Goal: Information Seeking & Learning: Learn about a topic

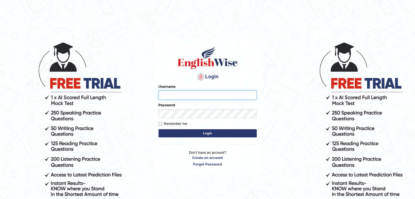
click at [206, 98] on input "Username" at bounding box center [208, 95] width 98 height 9
type input "NJason"
click at [223, 133] on button "Login" at bounding box center [208, 133] width 98 height 8
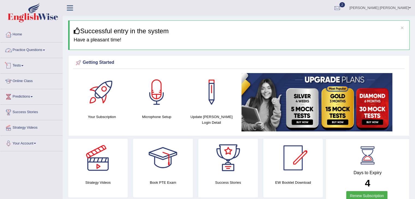
click at [41, 51] on link "Practice Questions" at bounding box center [31, 50] width 62 height 14
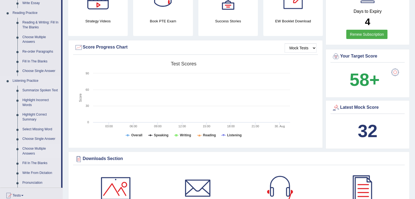
scroll to position [164, 0]
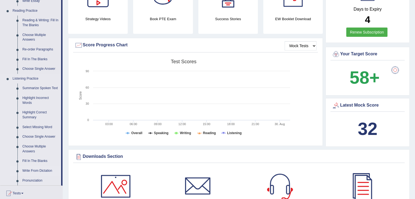
click at [44, 171] on link "Write From Dictation" at bounding box center [40, 171] width 41 height 10
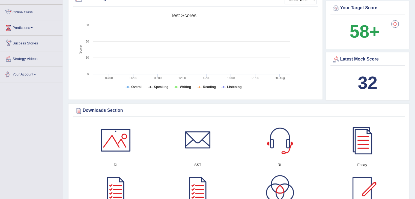
scroll to position [362, 0]
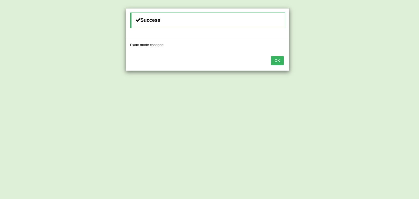
click at [274, 59] on button "OK" at bounding box center [277, 60] width 13 height 9
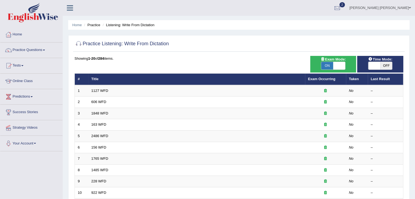
click at [158, 59] on div "Showing 1-20 of 284 items." at bounding box center [239, 58] width 329 height 5
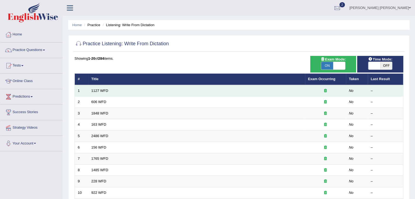
drag, startPoint x: 105, startPoint y: 90, endPoint x: 125, endPoint y: 87, distance: 19.9
click at [105, 90] on link "1127 WFD" at bounding box center [99, 91] width 17 height 4
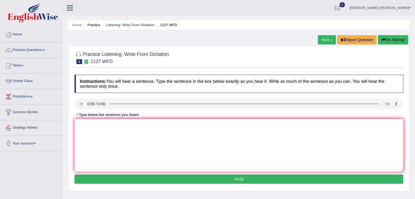
click at [303, 68] on div "Practice Listening: Write From Dictation 1 1127 WFD Instructions: You will hear…" at bounding box center [239, 119] width 342 height 146
click at [288, 74] on div "Instructions: You will hear a sentence. Type the sentence in the box below exac…" at bounding box center [239, 130] width 332 height 116
click at [88, 131] on textarea at bounding box center [239, 145] width 329 height 53
click at [238, 131] on textarea at bounding box center [239, 145] width 329 height 53
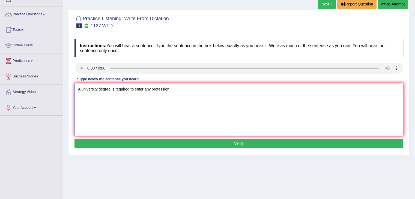
scroll to position [55, 0]
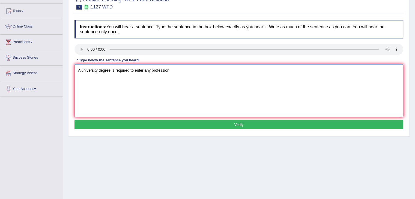
type textarea "A university degree is required to enter any profession."
click at [259, 124] on button "Verify" at bounding box center [239, 124] width 329 height 9
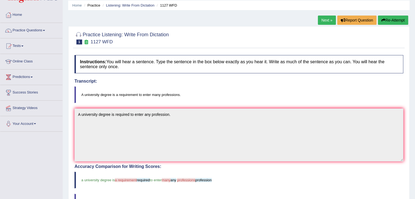
scroll to position [16, 0]
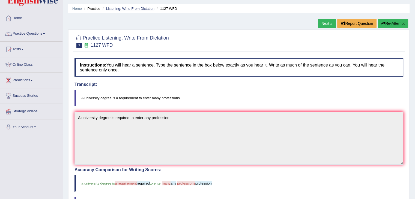
click at [143, 9] on link "Listening: Write From Dictation" at bounding box center [130, 9] width 49 height 4
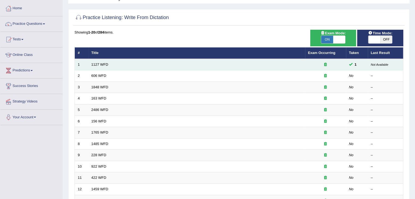
scroll to position [27, 0]
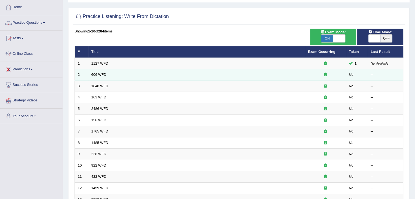
click at [101, 74] on link "606 WFD" at bounding box center [98, 75] width 15 height 4
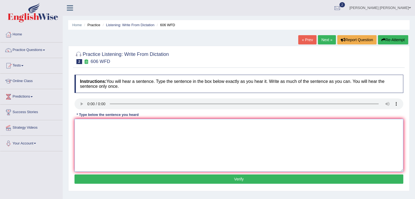
click at [274, 132] on textarea at bounding box center [239, 145] width 329 height 53
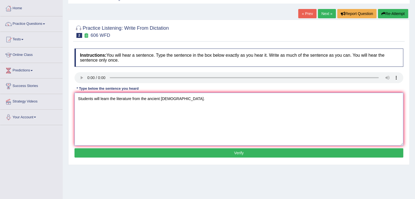
scroll to position [27, 0]
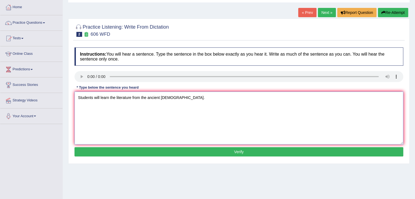
type textarea "Students will learn the literature from the ancient Greeks."
click at [187, 151] on button "Verify" at bounding box center [239, 151] width 329 height 9
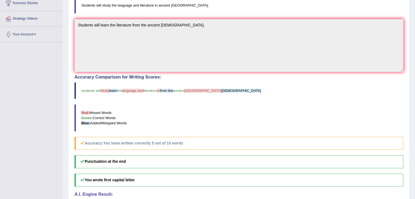
scroll to position [0, 0]
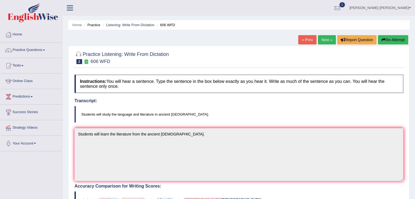
click at [139, 27] on li "Listening: Write From Dictation" at bounding box center [127, 24] width 53 height 5
click at [141, 25] on link "Listening: Write From Dictation" at bounding box center [130, 25] width 49 height 4
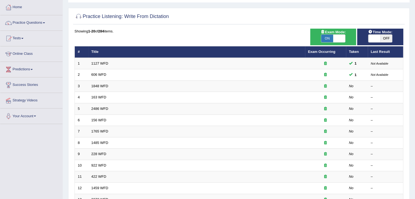
click at [100, 84] on link "1848 WFD" at bounding box center [99, 86] width 17 height 4
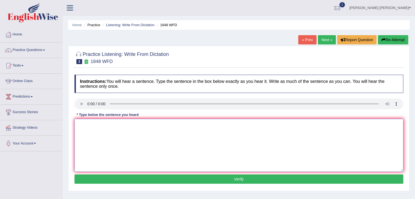
click at [156, 135] on textarea at bounding box center [239, 145] width 329 height 53
click at [78, 124] on textarea "Students must present a valid identification to enroll this course." at bounding box center [239, 145] width 329 height 53
click at [85, 124] on textarea "Students must present a valid identification to enroll this course." at bounding box center [239, 145] width 329 height 53
click at [99, 124] on textarea "Students must present a valid identification to enroll this course." at bounding box center [239, 145] width 329 height 53
click at [111, 125] on textarea "Students must present a valid identification to enroll this course." at bounding box center [239, 145] width 329 height 53
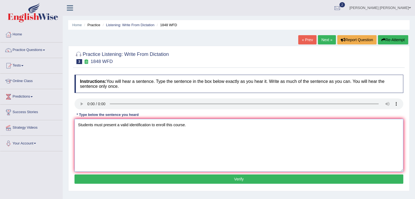
click at [118, 125] on textarea "Students must present a valid identification to enroll this course." at bounding box center [239, 145] width 329 height 53
click at [125, 123] on textarea "Students must present a valid identification to enroll this course." at bounding box center [239, 145] width 329 height 53
click at [135, 124] on textarea "Students must present a valid identification to enroll this course." at bounding box center [239, 145] width 329 height 53
click at [152, 124] on textarea "Students must present a valid identification to enroll this course." at bounding box center [239, 145] width 329 height 53
click at [158, 124] on textarea "Students must present a valid identification to enroll this course." at bounding box center [239, 145] width 329 height 53
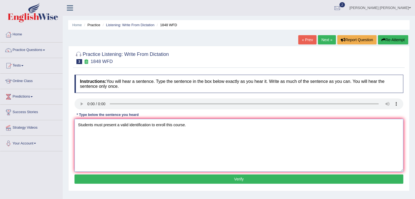
click at [168, 124] on textarea "Students must present a valid identification to enroll this course." at bounding box center [239, 145] width 329 height 53
click at [176, 124] on textarea "Students must present a valid identification to enroll this course." at bounding box center [239, 145] width 329 height 53
type textarea "Students must present a valid identification to enroll this course."
click at [173, 179] on button "Verify" at bounding box center [239, 179] width 329 height 9
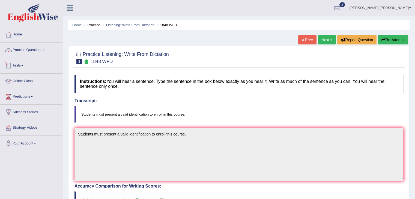
click at [39, 49] on link "Practice Questions" at bounding box center [31, 50] width 62 height 14
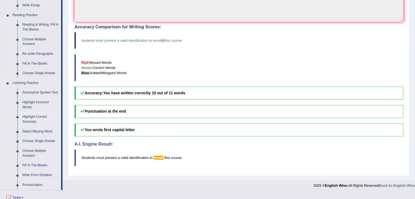
scroll to position [164, 0]
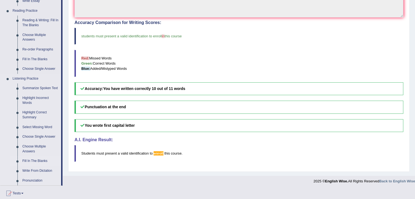
click at [35, 160] on link "Fill In The Blanks" at bounding box center [40, 161] width 41 height 10
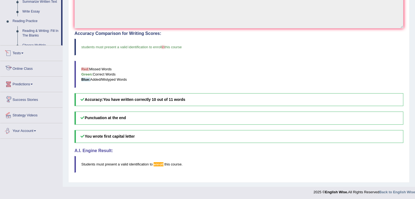
scroll to position [243, 0]
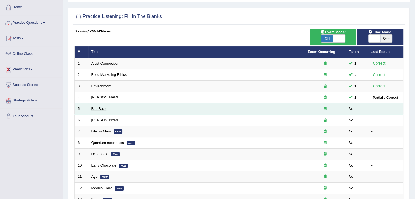
click at [97, 108] on link "Bee Buzz" at bounding box center [98, 109] width 15 height 4
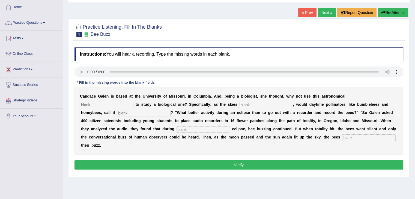
scroll to position [27, 0]
click at [89, 102] on input "text" at bounding box center [107, 105] width 54 height 7
type input "P"
type input "phenomenon"
click at [258, 105] on input "text" at bounding box center [267, 105] width 54 height 7
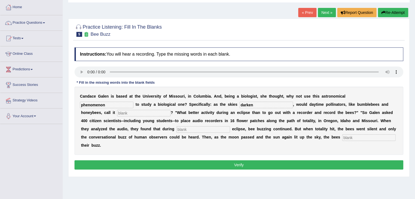
type input "darken"
click at [133, 111] on input "text" at bounding box center [144, 113] width 54 height 7
type input "quids"
click at [209, 129] on input "text" at bounding box center [204, 129] width 54 height 7
type input "partial"
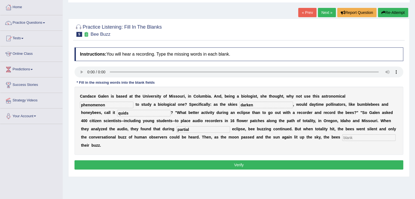
click at [375, 136] on input "text" at bounding box center [369, 138] width 54 height 7
type input "regain"
click at [237, 165] on button "Verify" at bounding box center [239, 165] width 329 height 9
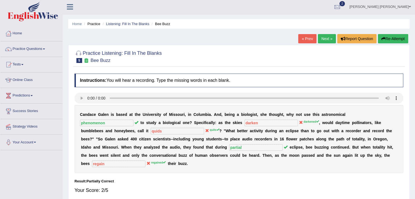
scroll to position [0, 0]
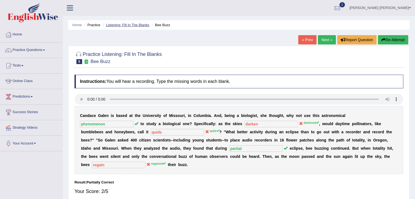
click at [136, 23] on link "Listening: Fill In The Blanks" at bounding box center [127, 25] width 43 height 4
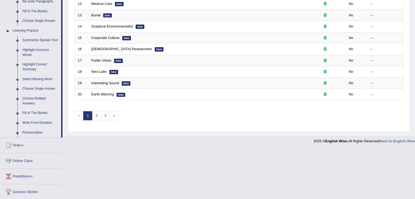
scroll to position [218, 0]
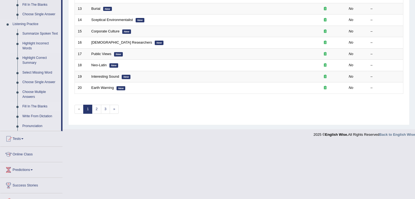
click at [39, 43] on link "Highlight Incorrect Words" at bounding box center [40, 46] width 41 height 14
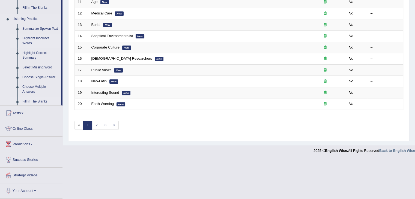
scroll to position [161, 0]
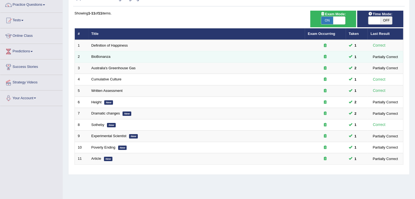
scroll to position [55, 0]
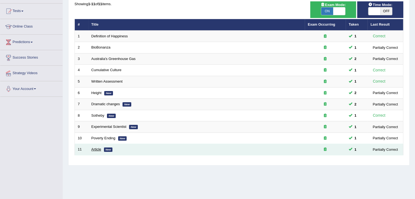
click at [97, 148] on link "Article" at bounding box center [96, 149] width 10 height 4
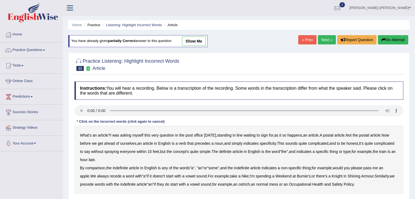
click at [199, 40] on link "show me" at bounding box center [194, 41] width 24 height 9
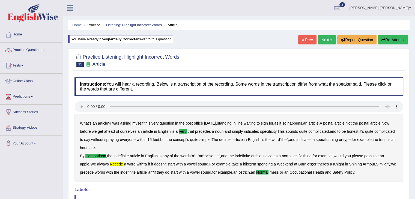
click at [308, 40] on link "« Prev" at bounding box center [307, 39] width 18 height 9
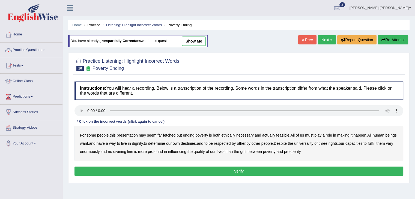
click at [201, 43] on link "show me" at bounding box center [194, 41] width 24 height 9
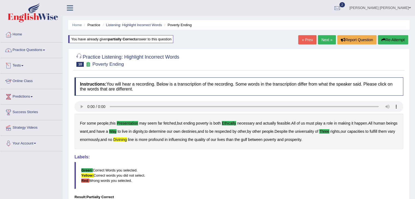
click at [33, 49] on link "Practice Questions" at bounding box center [31, 50] width 62 height 14
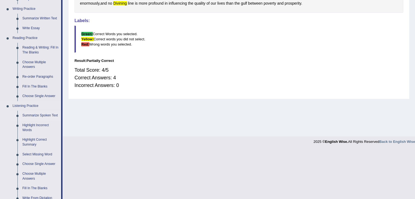
click at [43, 115] on link "Summarize Spoken Text" at bounding box center [40, 116] width 41 height 10
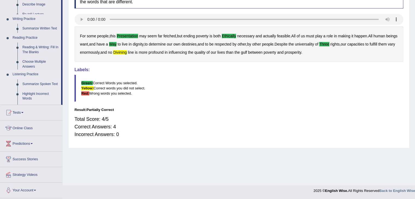
scroll to position [87, 0]
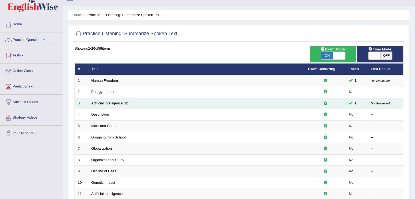
scroll to position [27, 0]
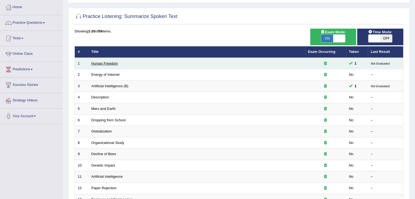
click at [109, 61] on link "Human Freedom" at bounding box center [104, 63] width 27 height 4
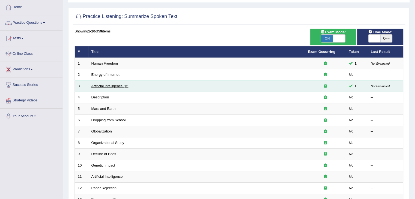
click at [115, 85] on link "Artificial Intelligence (B)" at bounding box center [109, 86] width 37 height 4
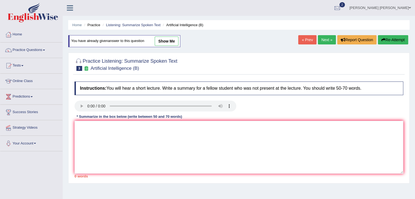
click at [171, 41] on link "show me" at bounding box center [167, 41] width 24 height 9
type textarea "The lecture provides a comprehensive overviews of artificial intelligence. Firs…"
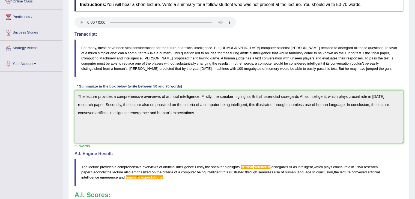
scroll to position [82, 0]
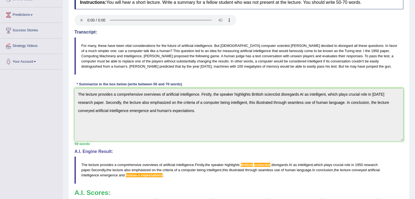
click at [288, 70] on blockquote "For many, these have been vital considerations for the future of artificial int…" at bounding box center [239, 56] width 329 height 38
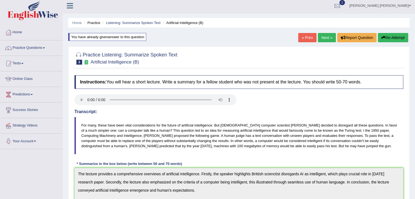
scroll to position [0, 0]
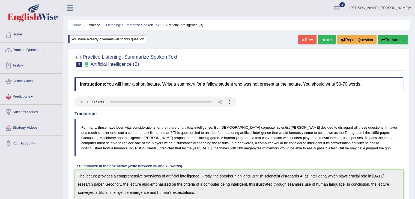
click at [30, 51] on link "Practice Questions" at bounding box center [31, 50] width 62 height 14
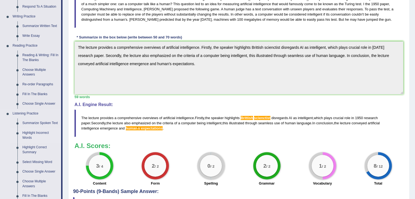
scroll to position [136, 0]
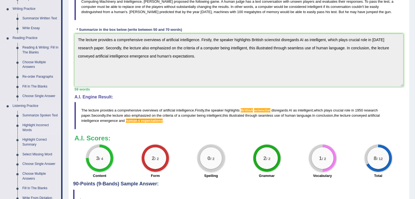
click at [32, 127] on link "Highlight Incorrect Words" at bounding box center [40, 128] width 41 height 14
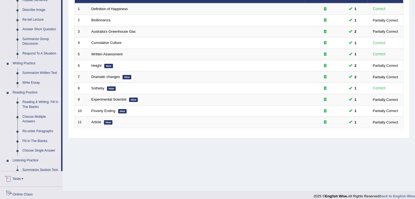
scroll to position [107, 0]
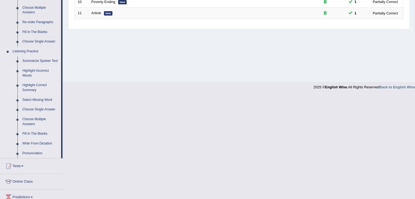
click at [32, 88] on link "Highlight Correct Summary" at bounding box center [40, 88] width 41 height 14
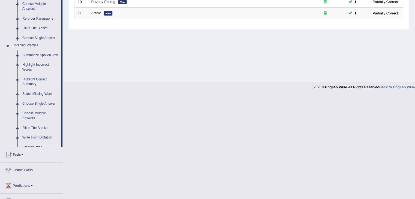
scroll to position [87, 0]
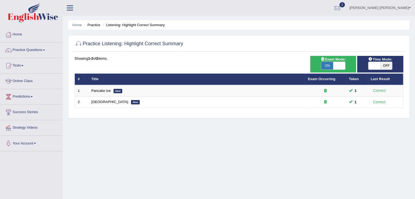
click at [329, 66] on span "ON" at bounding box center [327, 66] width 12 height 8
checkbox input "false"
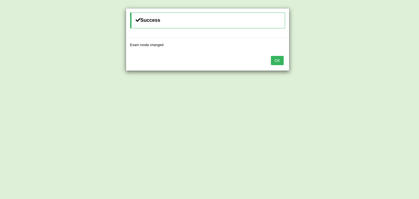
click at [271, 61] on button "OK" at bounding box center [277, 60] width 13 height 9
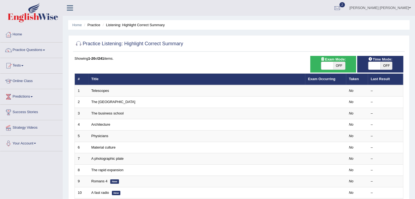
click at [342, 65] on span "OFF" at bounding box center [339, 66] width 12 height 8
checkbox input "true"
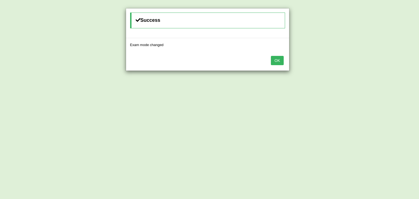
click at [273, 58] on button "OK" at bounding box center [277, 60] width 13 height 9
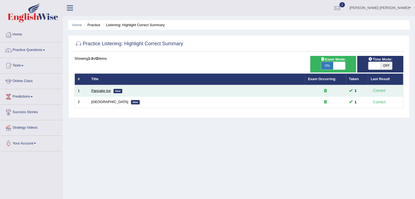
click at [107, 90] on link "Pancake Ice" at bounding box center [101, 91] width 20 height 4
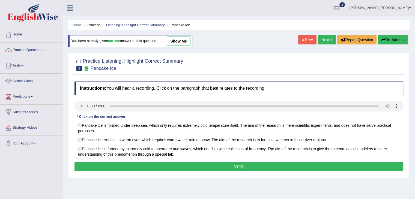
click at [182, 42] on link "show me" at bounding box center [179, 41] width 24 height 9
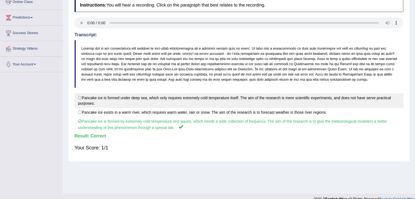
scroll to position [82, 0]
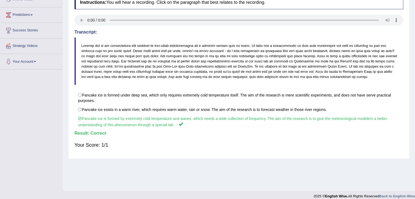
click at [331, 149] on div "Your Score: 1/1" at bounding box center [239, 145] width 329 height 13
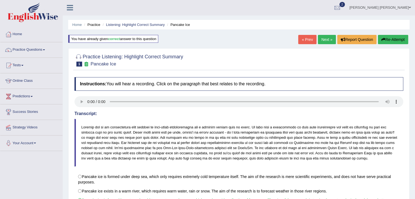
scroll to position [0, 0]
click at [148, 25] on link "Listening: Highlight Correct Summary" at bounding box center [135, 25] width 59 height 4
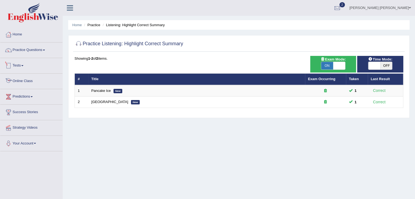
click at [37, 49] on link "Practice Questions" at bounding box center [31, 50] width 62 height 14
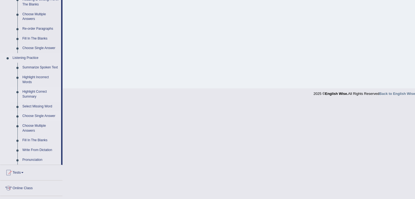
scroll to position [218, 0]
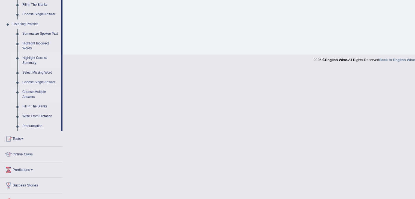
click at [36, 92] on link "Choose Multiple Answers" at bounding box center [40, 94] width 41 height 14
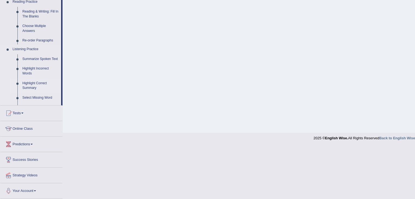
scroll to position [87, 0]
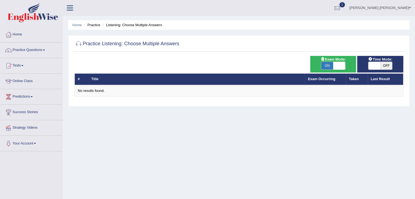
click at [333, 64] on span "ON" at bounding box center [327, 66] width 12 height 8
checkbox input "false"
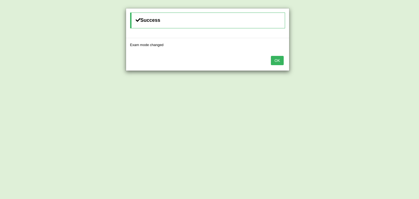
click at [278, 63] on button "OK" at bounding box center [277, 60] width 13 height 9
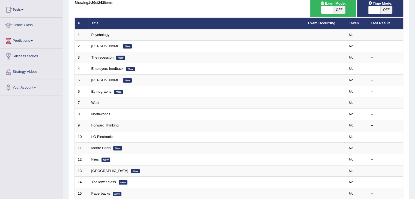
scroll to position [51, 0]
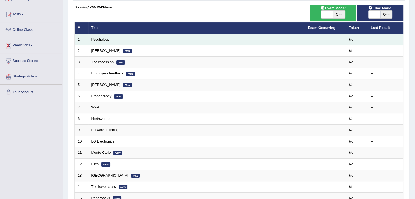
click at [101, 38] on link "Psychology" at bounding box center [100, 39] width 18 height 4
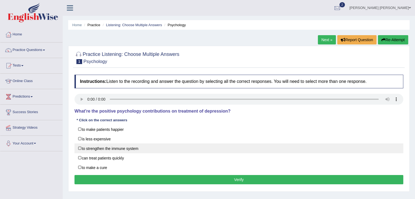
click at [118, 148] on label "to strengthen the immune system" at bounding box center [239, 149] width 329 height 10
checkbox input "true"
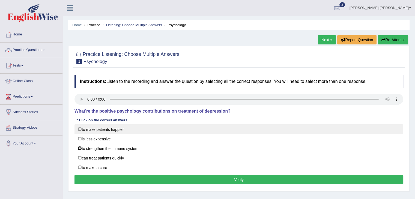
click at [142, 127] on label "to make patients happier" at bounding box center [239, 129] width 329 height 10
checkbox input "true"
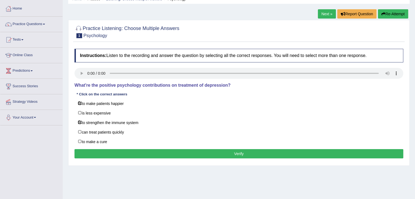
scroll to position [27, 0]
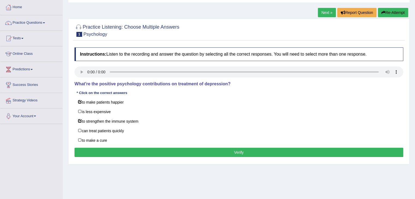
click at [240, 152] on button "Verify" at bounding box center [239, 152] width 329 height 9
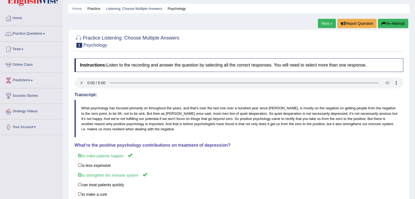
scroll to position [0, 0]
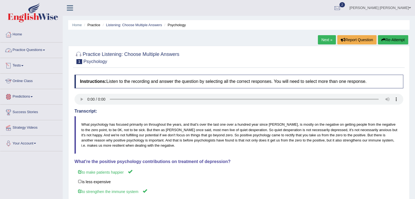
click at [27, 50] on link "Practice Questions" at bounding box center [31, 50] width 62 height 14
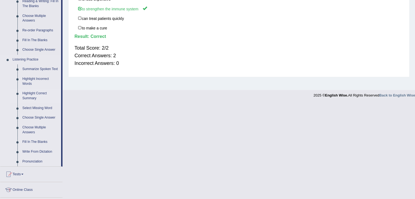
scroll to position [191, 0]
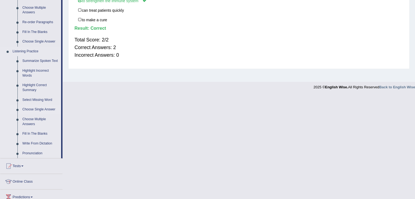
click at [37, 108] on link "Choose Single Answer" at bounding box center [40, 110] width 41 height 10
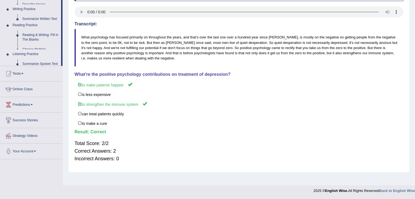
scroll to position [87, 0]
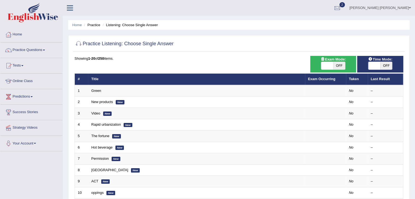
click at [340, 65] on span "OFF" at bounding box center [339, 66] width 12 height 8
checkbox input "true"
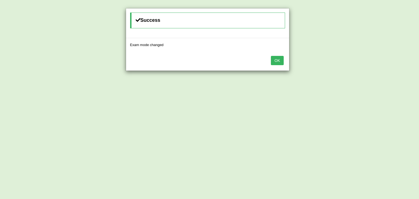
click at [282, 61] on button "OK" at bounding box center [277, 60] width 13 height 9
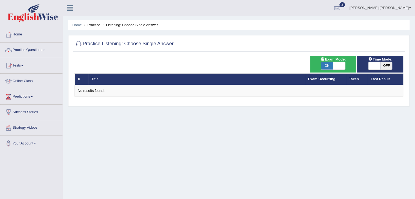
click at [330, 65] on span "ON" at bounding box center [327, 66] width 12 height 8
checkbox input "false"
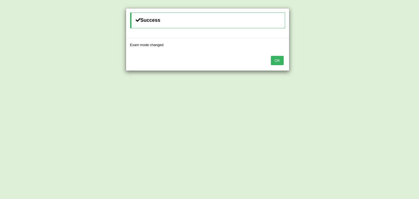
click at [279, 58] on button "OK" at bounding box center [277, 60] width 13 height 9
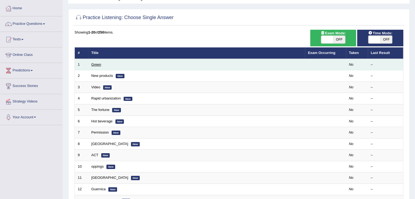
scroll to position [27, 0]
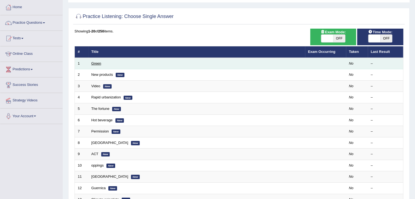
click at [94, 64] on link "Green" at bounding box center [96, 63] width 10 height 4
